Goal: Navigation & Orientation: Find specific page/section

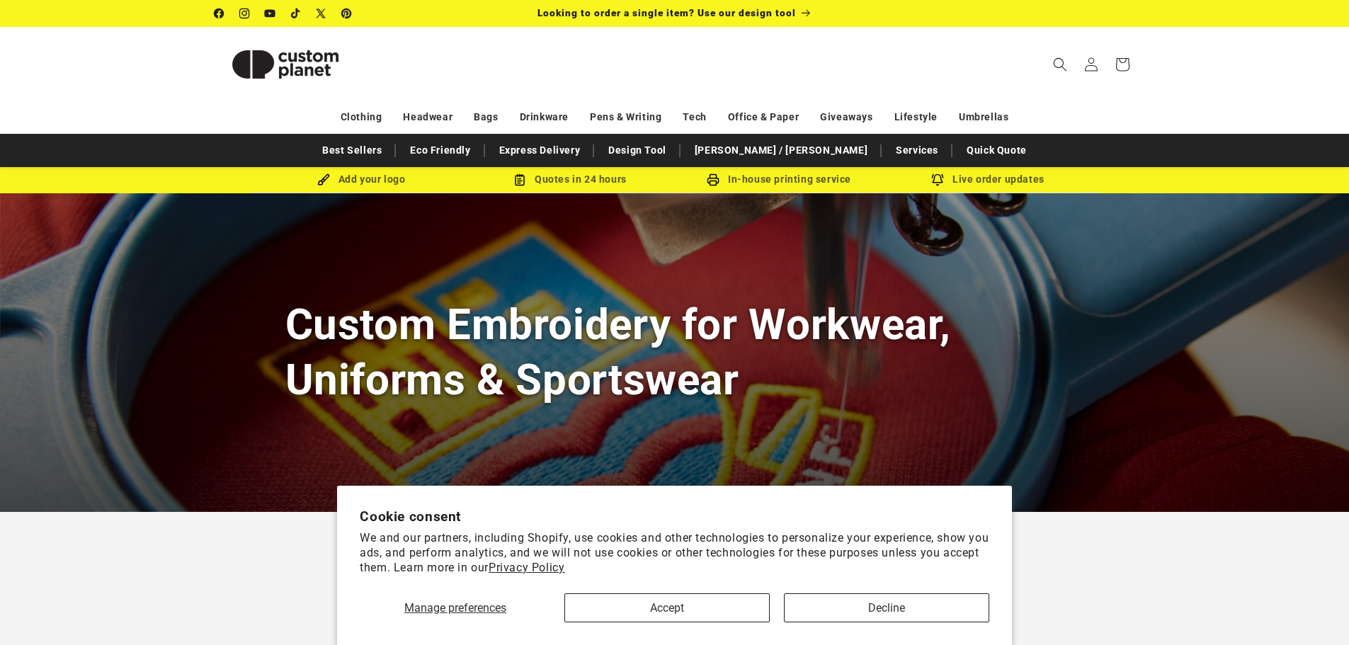
click at [667, 623] on section "Cookie consent We and our partners, including Shopify, use cookies and other te…" at bounding box center [674, 565] width 675 height 159
click at [676, 608] on button "Accept" at bounding box center [666, 607] width 205 height 29
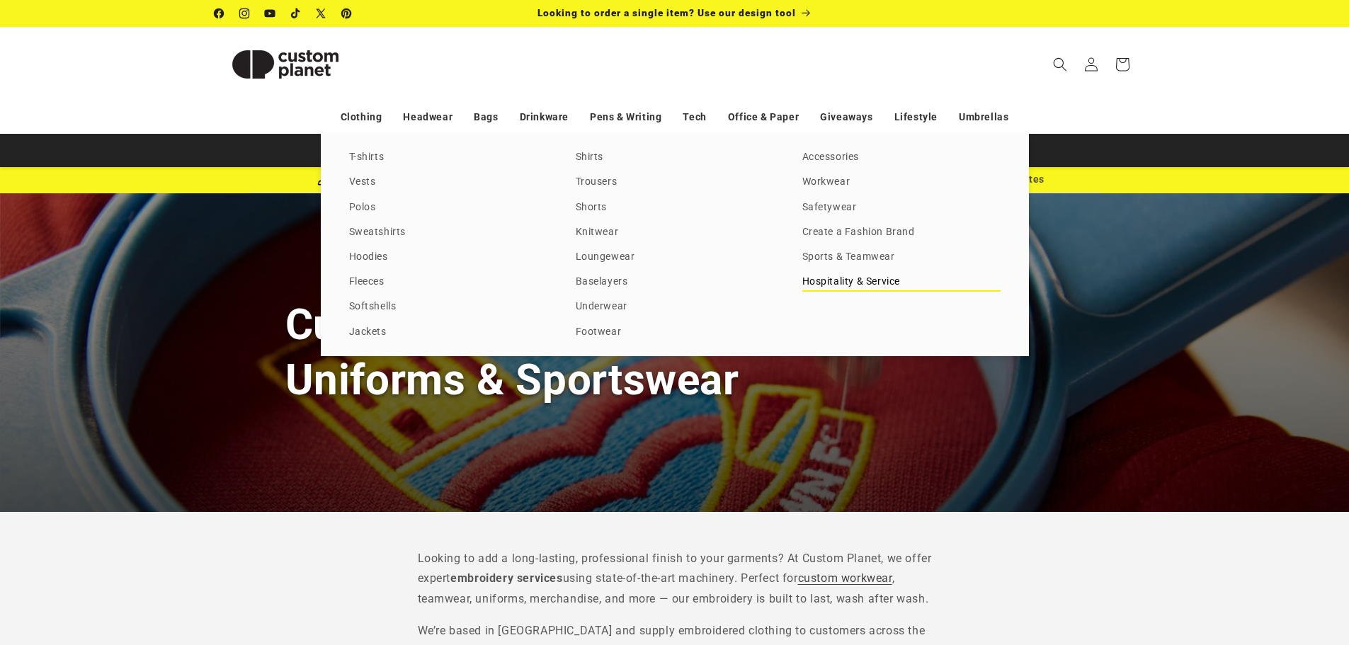
click at [849, 282] on link "Hospitality & Service" at bounding box center [901, 282] width 198 height 19
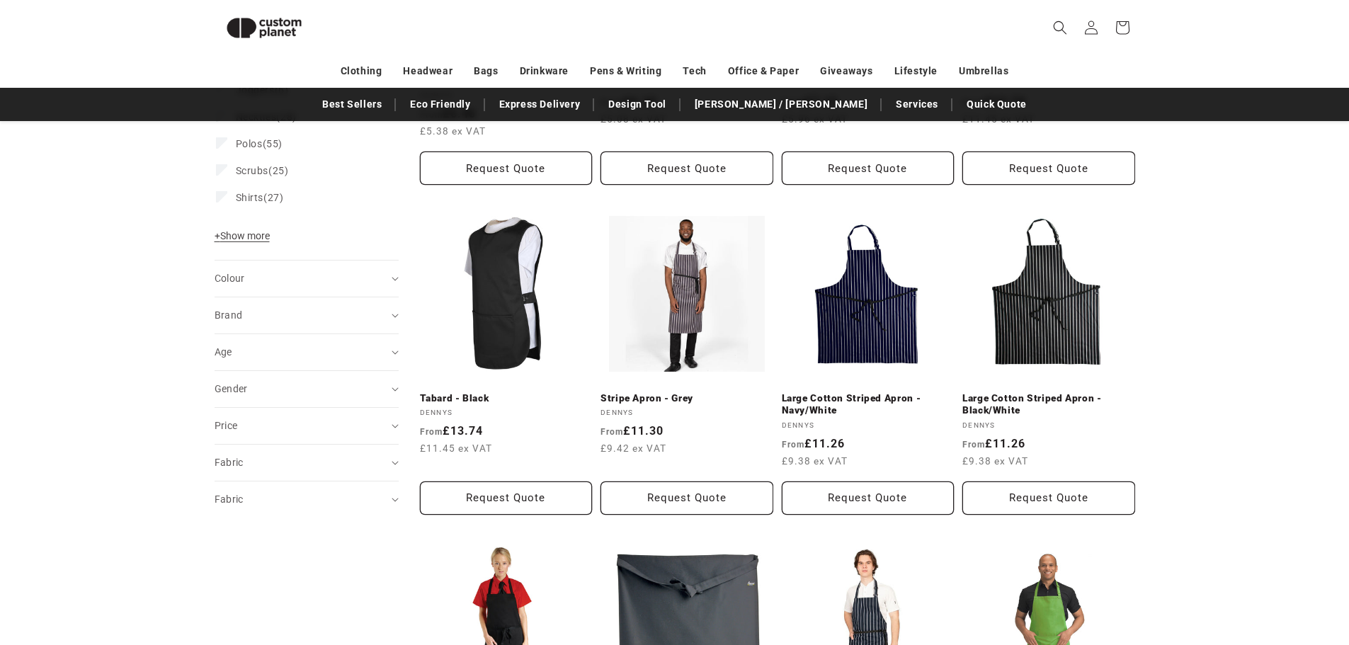
scroll to position [122, 0]
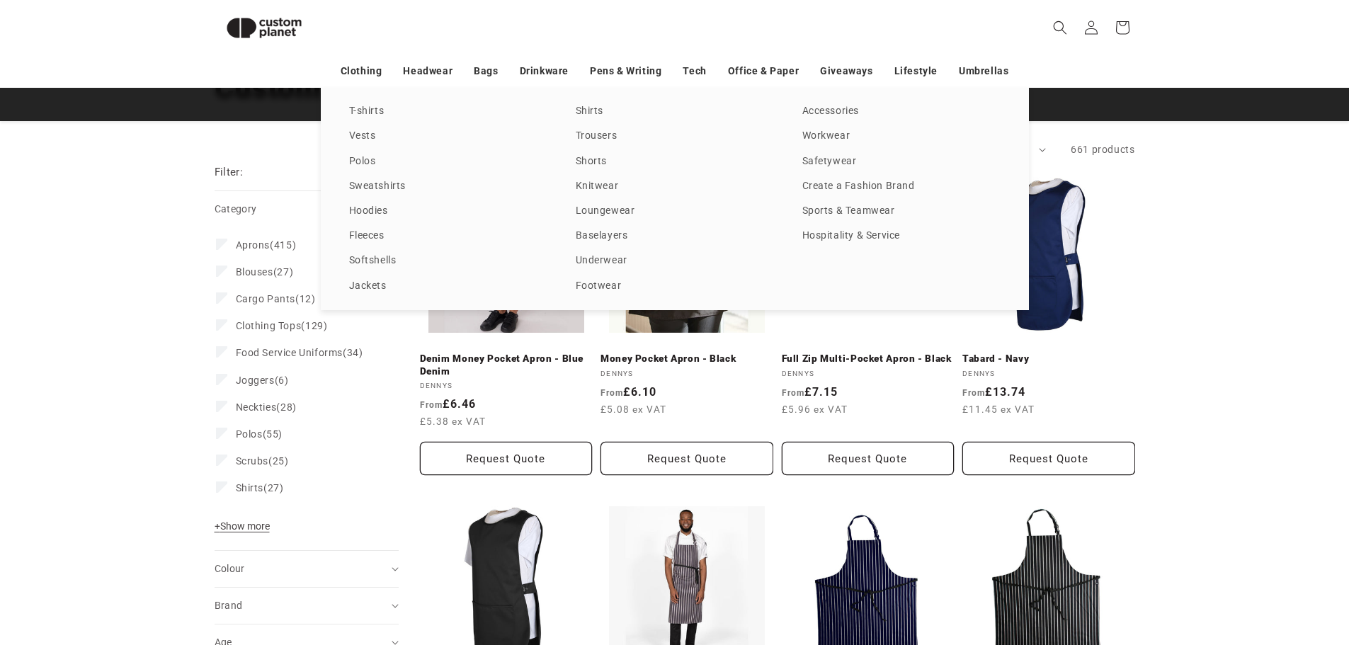
click at [57, 159] on div "T-shirts Vests Polos Sweatshirts Hoodies Fleeces Softshells Jackets Shirts Trou…" at bounding box center [674, 199] width 1349 height 222
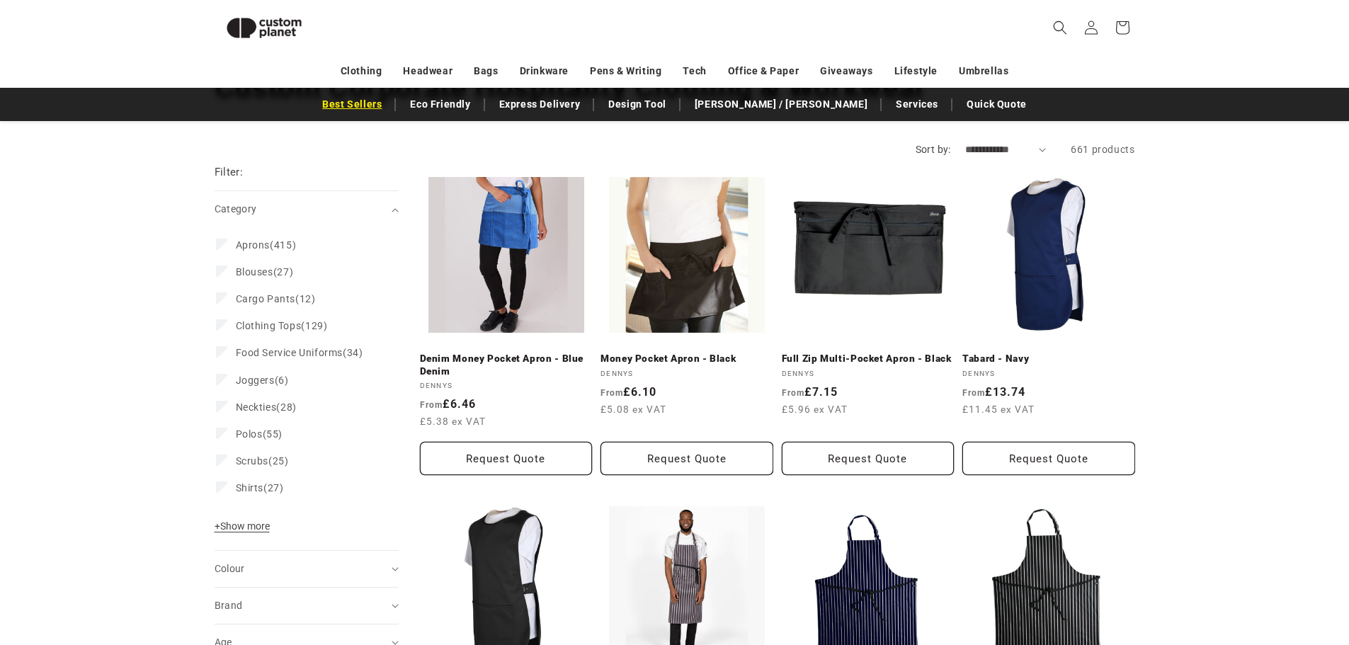
click at [389, 105] on link "Best Sellers" at bounding box center [352, 104] width 74 height 25
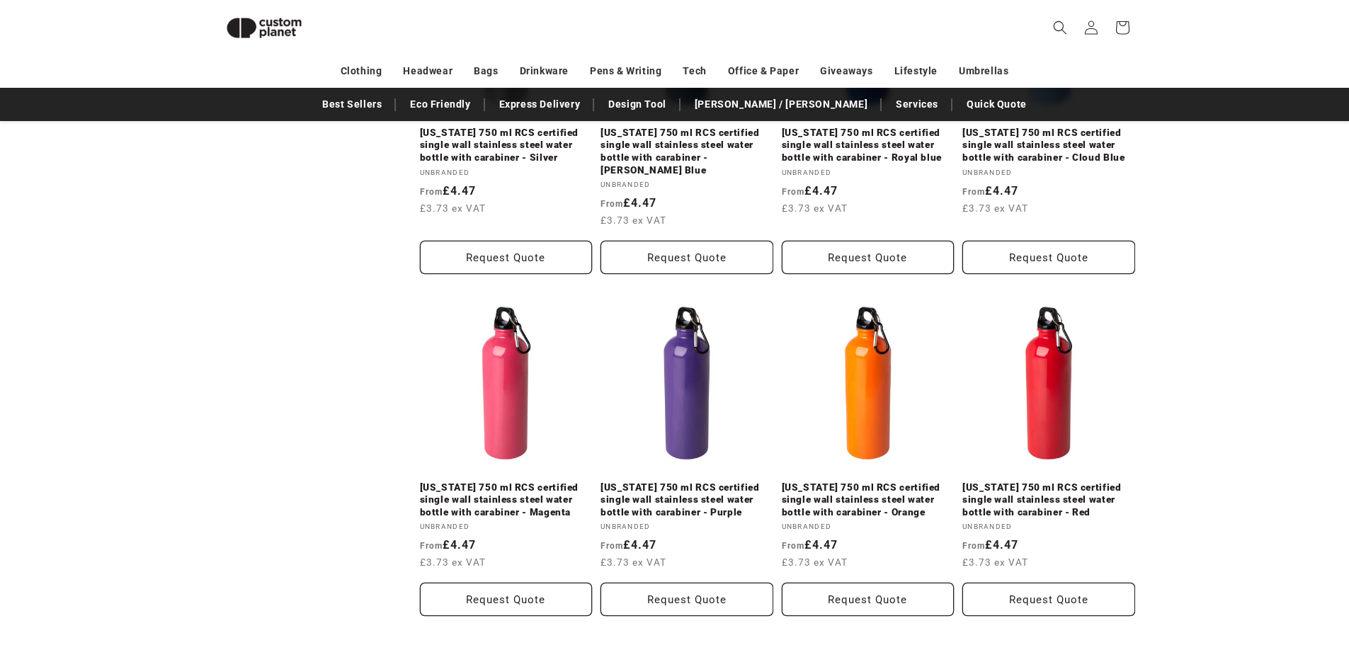
scroll to position [1468, 0]
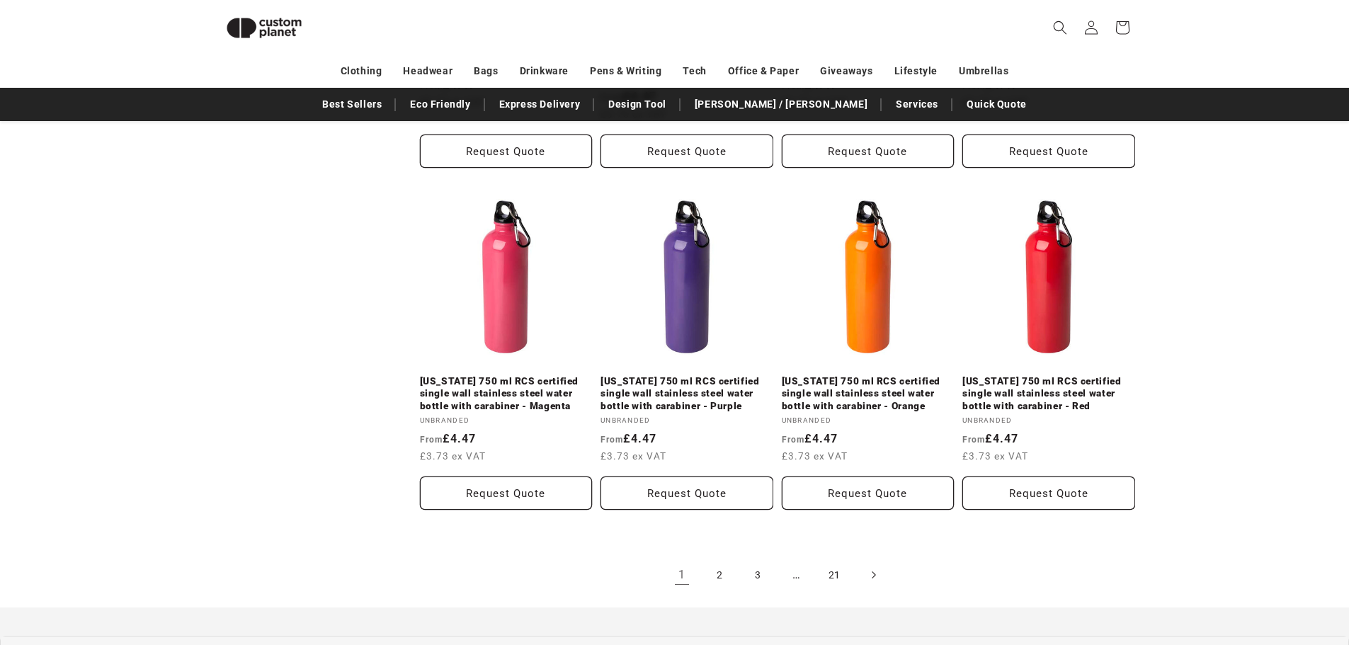
click at [881, 562] on link "Next page" at bounding box center [872, 574] width 31 height 31
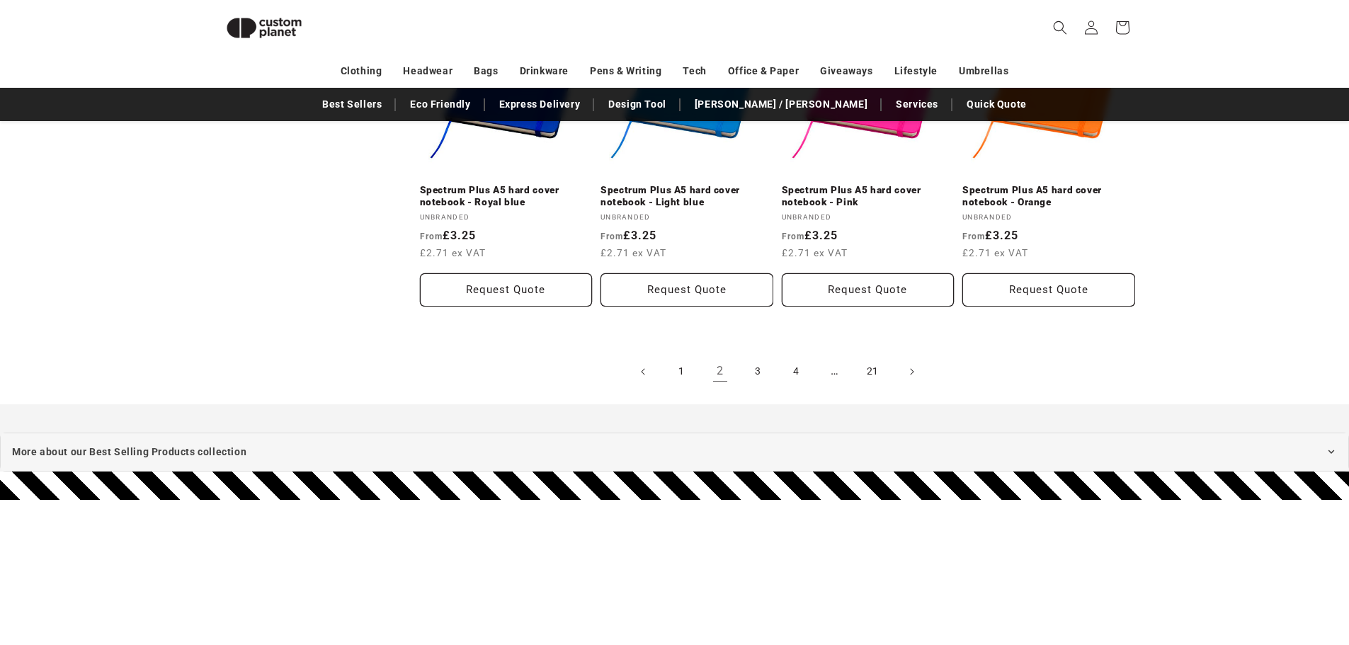
scroll to position [1680, 0]
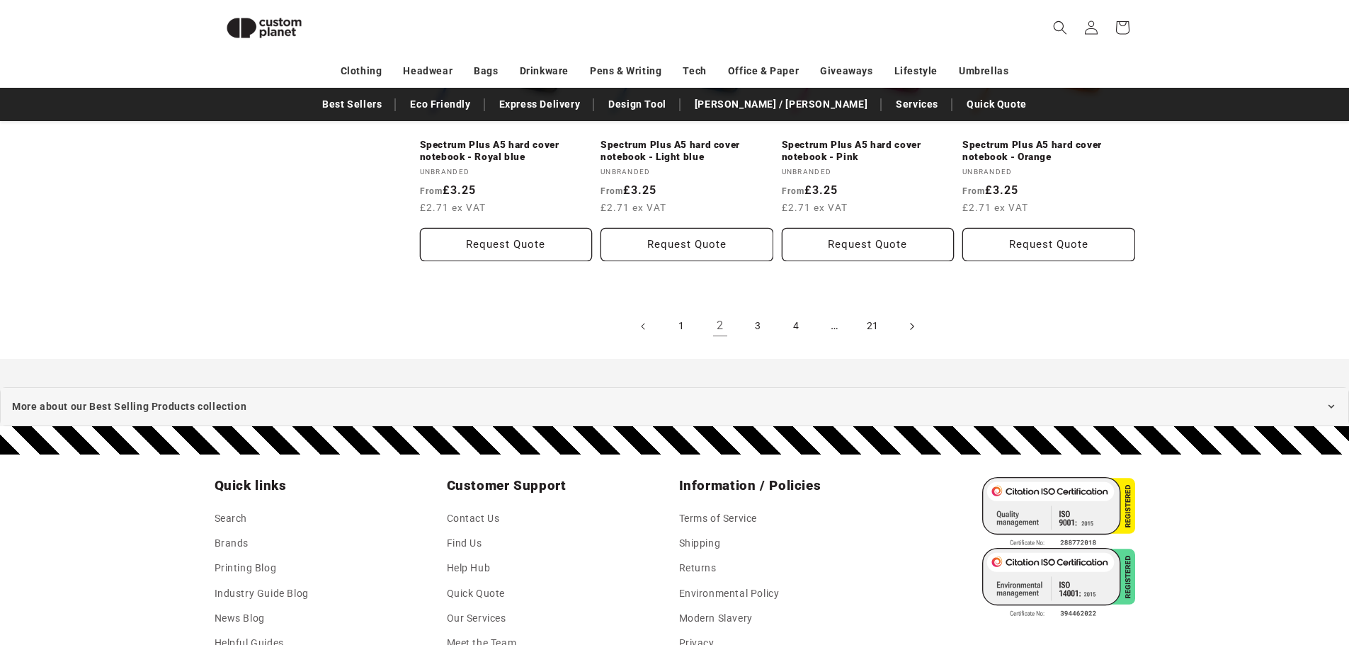
click at [910, 319] on icon "Next page" at bounding box center [911, 326] width 4 height 15
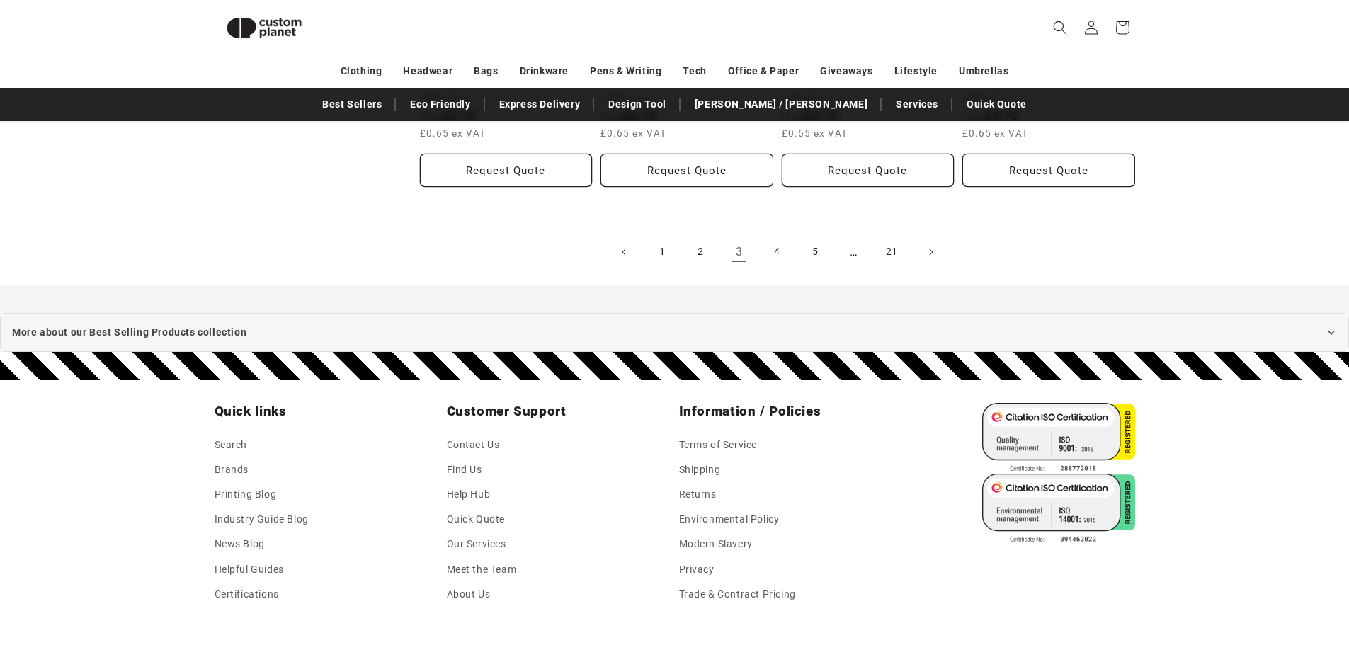
scroll to position [1821, 0]
